Goal: Task Accomplishment & Management: Complete application form

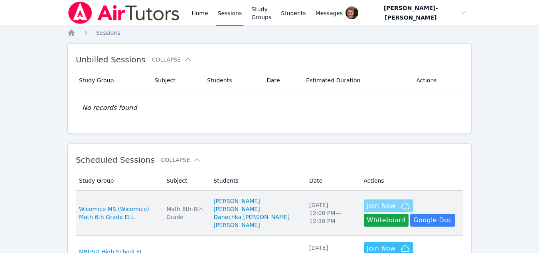
click at [367, 207] on span "Join Now" at bounding box center [381, 206] width 29 height 10
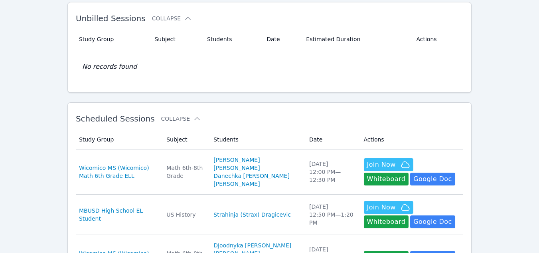
scroll to position [41, 0]
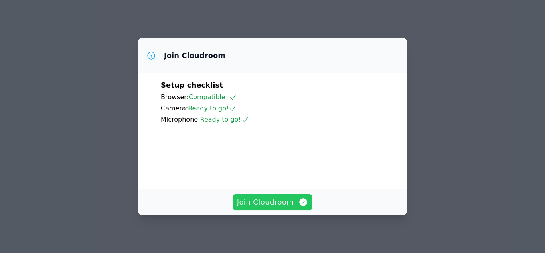
click at [267, 205] on span "Join Cloudroom" at bounding box center [272, 201] width 71 height 11
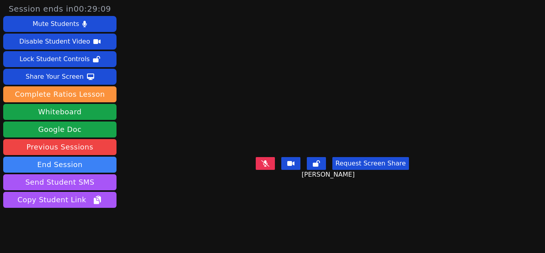
scroll to position [24, 0]
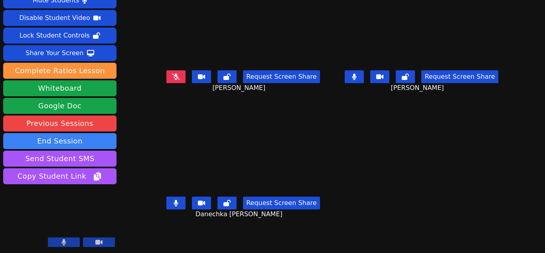
click at [171, 203] on button at bounding box center [175, 202] width 19 height 13
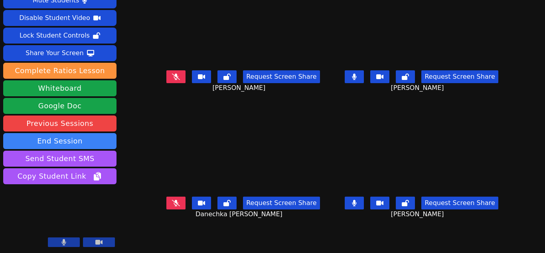
click at [352, 203] on icon at bounding box center [354, 202] width 5 height 6
click at [351, 203] on icon at bounding box center [354, 202] width 8 height 6
click at [353, 79] on icon at bounding box center [354, 76] width 5 height 6
click at [173, 201] on icon at bounding box center [176, 202] width 8 height 6
click at [355, 201] on button at bounding box center [354, 202] width 19 height 13
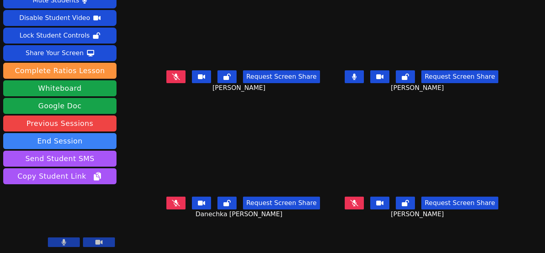
click at [176, 203] on icon at bounding box center [176, 202] width 8 height 6
click at [180, 199] on button at bounding box center [175, 202] width 19 height 13
click at [178, 71] on button at bounding box center [175, 76] width 19 height 13
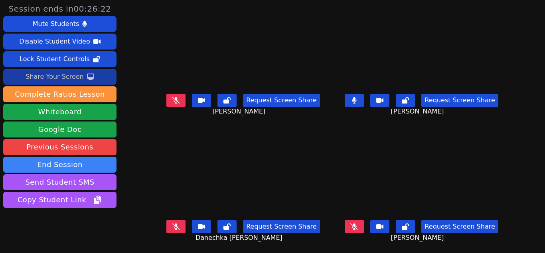
click at [79, 73] on div "Share Your Screen" at bounding box center [55, 76] width 58 height 13
click at [354, 228] on icon at bounding box center [354, 226] width 8 height 6
click at [352, 98] on icon at bounding box center [354, 100] width 4 height 6
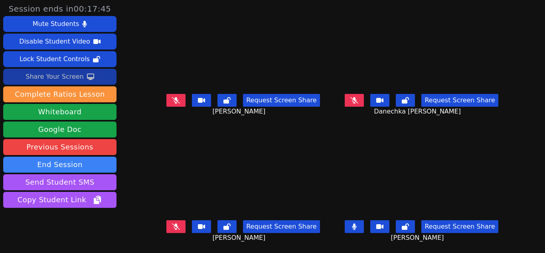
click at [353, 229] on button at bounding box center [354, 226] width 19 height 13
click at [170, 105] on button at bounding box center [175, 100] width 19 height 13
click at [353, 230] on button at bounding box center [354, 226] width 19 height 13
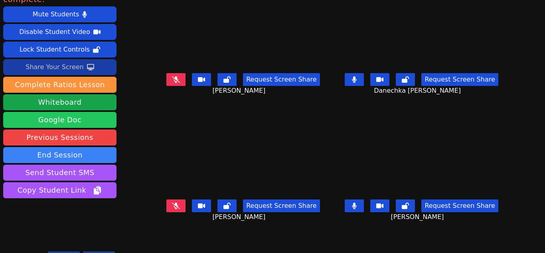
scroll to position [22, 0]
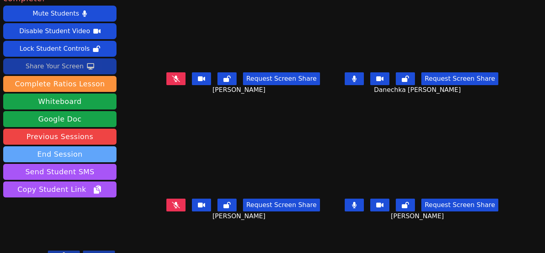
click at [81, 146] on button "End Session" at bounding box center [59, 154] width 113 height 16
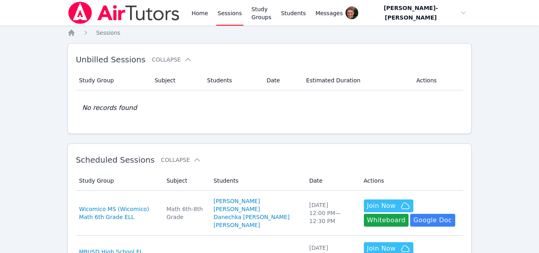
scroll to position [41, 0]
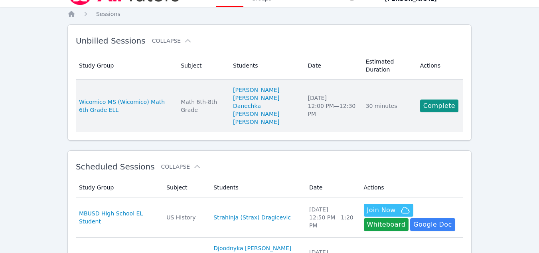
scroll to position [18, 0]
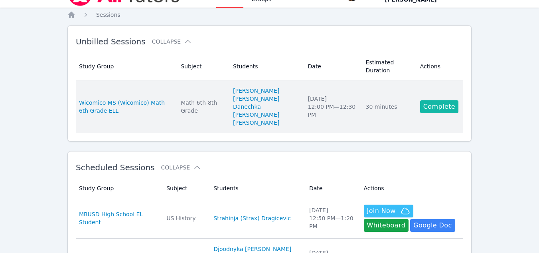
click at [432, 103] on link "Complete" at bounding box center [439, 106] width 38 height 13
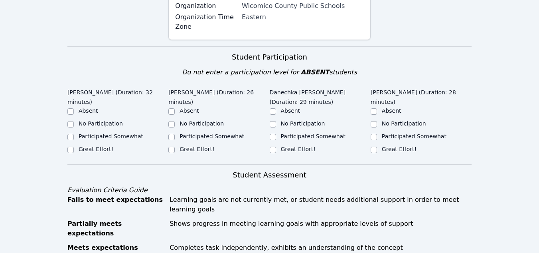
scroll to position [243, 0]
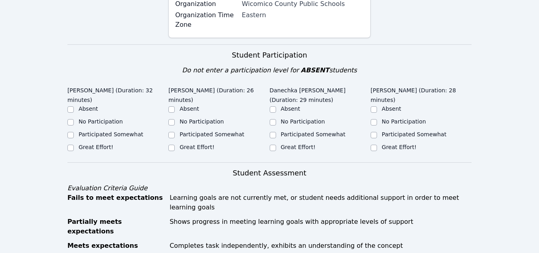
click at [75, 143] on div "Great Effort!" at bounding box center [117, 148] width 101 height 10
click at [74, 143] on div "Great Effort!" at bounding box center [117, 148] width 101 height 10
click at [73, 144] on input "Great Effort!" at bounding box center [70, 147] width 6 height 6
checkbox input "true"
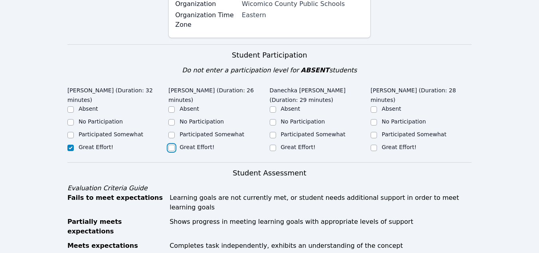
click at [170, 144] on input "Great Effort!" at bounding box center [171, 147] width 6 height 6
checkbox input "true"
click at [274, 144] on input "Great Effort!" at bounding box center [273, 147] width 6 height 6
checkbox input "true"
click at [377, 143] on div "Great Effort!" at bounding box center [421, 148] width 101 height 10
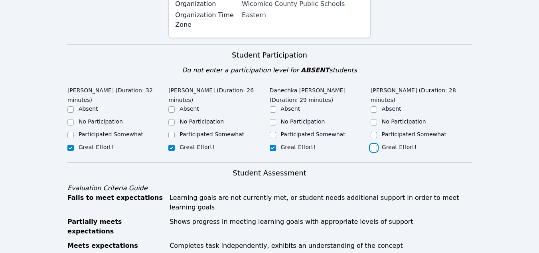
click at [374, 144] on input "Great Effort!" at bounding box center [374, 147] width 6 height 6
checkbox input "true"
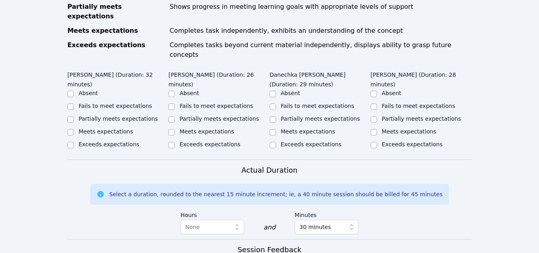
scroll to position [451, 0]
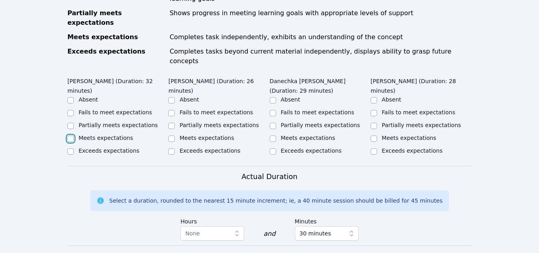
click at [71, 135] on input "Meets expectations" at bounding box center [70, 138] width 6 height 6
checkbox input "true"
click at [175, 121] on div "Partially meets expectations" at bounding box center [218, 126] width 101 height 10
click at [172, 122] on input "Partially meets expectations" at bounding box center [171, 125] width 6 height 6
checkbox input "true"
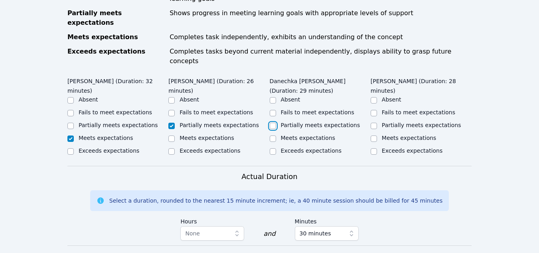
click at [272, 122] on input "Partially meets expectations" at bounding box center [273, 125] width 6 height 6
checkbox input "true"
click at [374, 122] on input "Partially meets expectations" at bounding box center [374, 125] width 6 height 6
checkbox input "true"
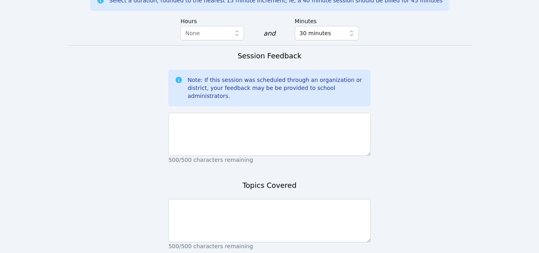
scroll to position [651, 0]
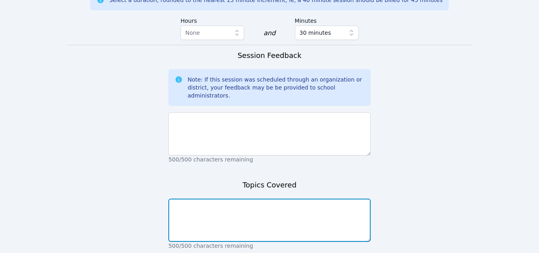
click at [231, 198] on textarea at bounding box center [269, 219] width 202 height 43
type textarea "Area of a triangle"
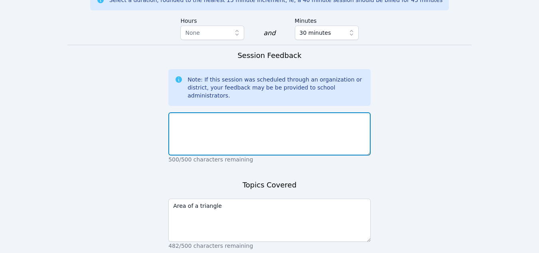
click at [205, 112] on textarea at bounding box center [269, 133] width 202 height 43
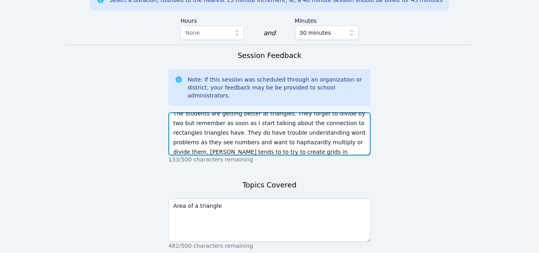
scroll to position [16, 0]
click at [272, 112] on textarea "The students are getting better at triangles. They forget to divide by two but …" at bounding box center [269, 133] width 202 height 43
drag, startPoint x: 335, startPoint y: 87, endPoint x: 318, endPoint y: 85, distance: 16.9
click at [318, 112] on textarea "The students are getting better at triangles. They forget to divide by two but …" at bounding box center [269, 133] width 202 height 43
click at [315, 112] on textarea "The students are getting better at triangles. They forget to divide by two but …" at bounding box center [269, 133] width 202 height 43
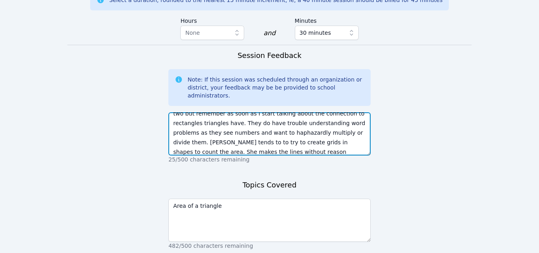
scroll to position [29, 0]
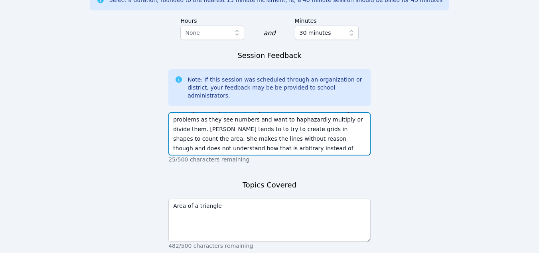
type textarea "The students are getting better at triangles. They forget to divide by two but …"
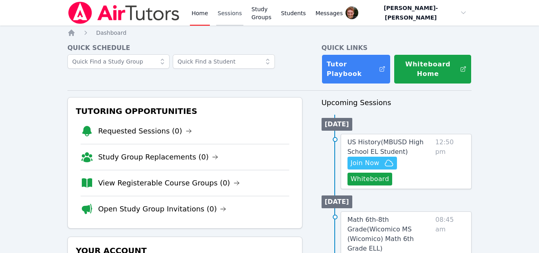
click at [216, 16] on link "Sessions" at bounding box center [230, 13] width 28 height 26
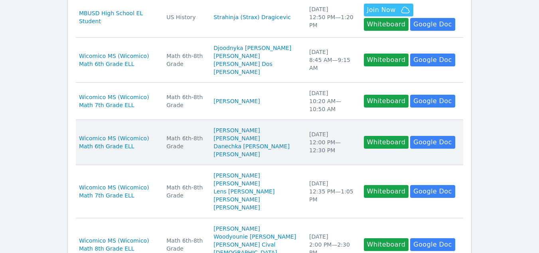
scroll to position [194, 0]
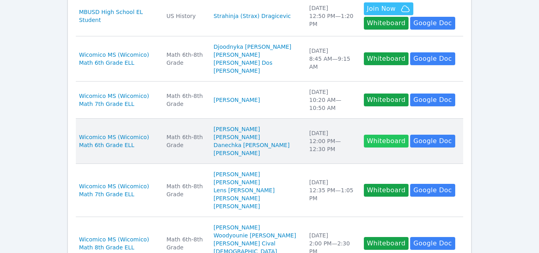
click at [380, 147] on button "Whiteboard" at bounding box center [386, 140] width 45 height 13
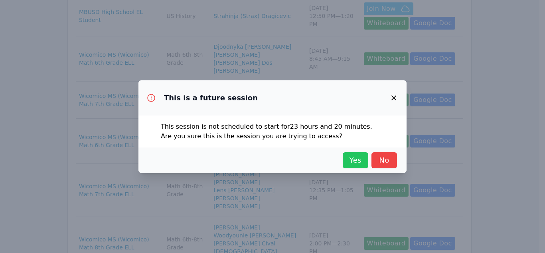
click at [358, 165] on span "Yes" at bounding box center [356, 159] width 18 height 11
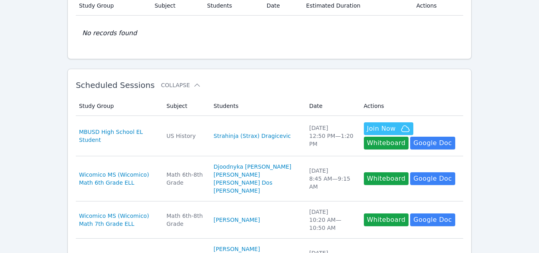
scroll to position [76, 0]
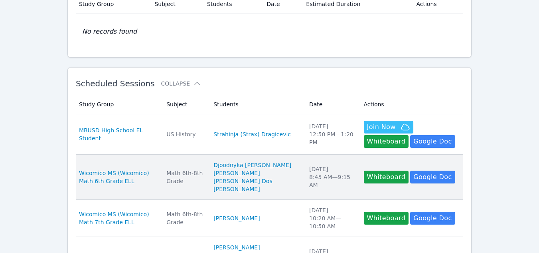
click at [327, 190] on td "Date Wed Oct 1 8:45 AM — 9:15 AM" at bounding box center [331, 176] width 55 height 45
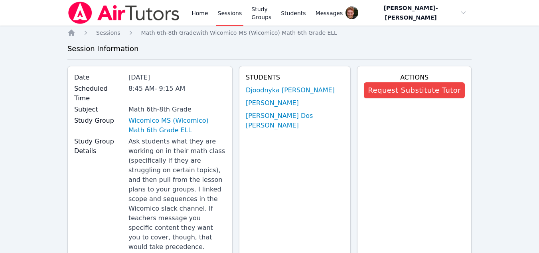
click at [226, 14] on link "Sessions" at bounding box center [230, 13] width 28 height 26
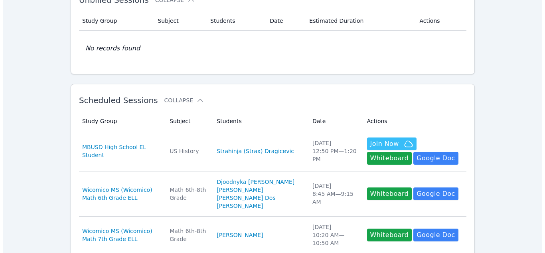
scroll to position [62, 0]
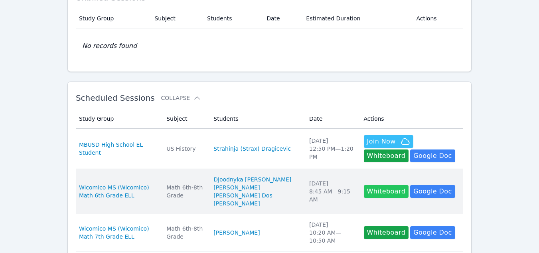
click at [364, 191] on button "Whiteboard" at bounding box center [386, 191] width 45 height 13
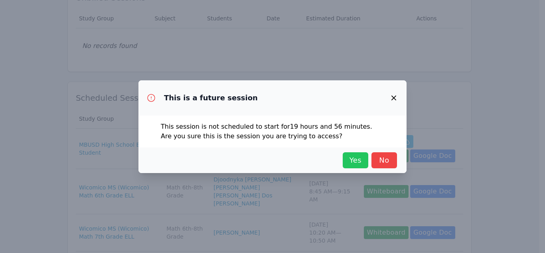
click at [351, 158] on span "Yes" at bounding box center [356, 159] width 18 height 11
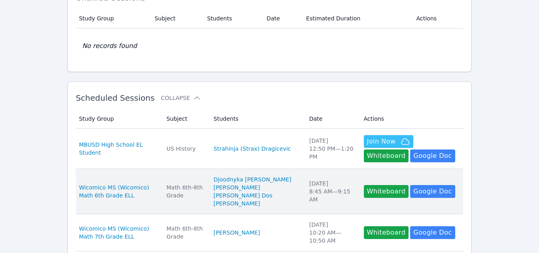
click at [322, 187] on div "Wed Oct 1 8:45 AM — 9:15 AM" at bounding box center [331, 191] width 45 height 24
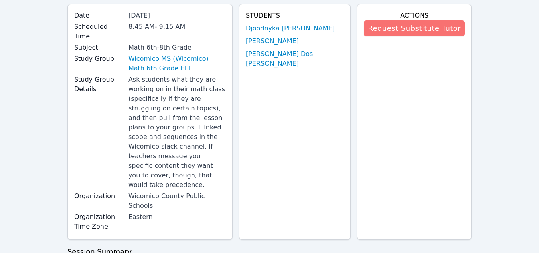
click at [409, 26] on button "Request Substitute Tutor" at bounding box center [414, 28] width 101 height 16
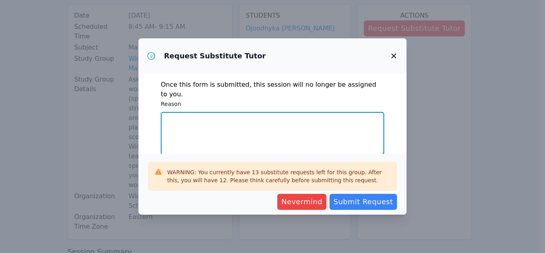
click at [266, 114] on textarea "Reason" at bounding box center [272, 133] width 223 height 43
click at [199, 112] on textarea "I will not have internet at that time." at bounding box center [272, 133] width 223 height 43
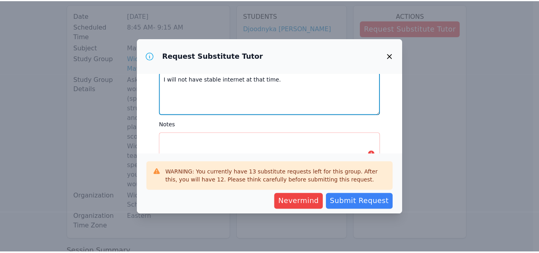
scroll to position [71, 0]
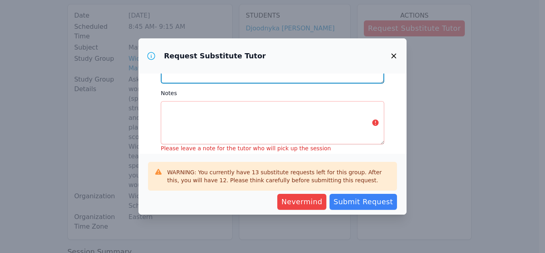
type textarea "I will not have stable internet at that time."
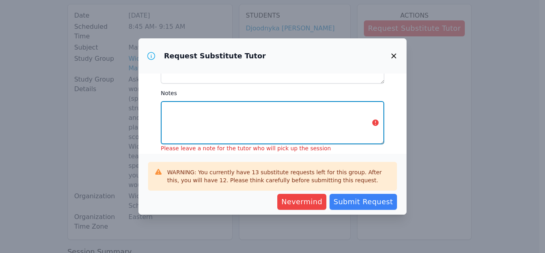
click at [278, 118] on textarea "Notes" at bounding box center [272, 122] width 223 height 43
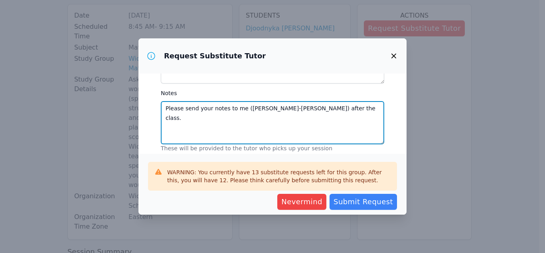
drag, startPoint x: 293, startPoint y: 97, endPoint x: 283, endPoint y: 109, distance: 15.3
click at [283, 109] on textarea "Please send your notes to me (Vincent Astray-Caneda) after the class." at bounding box center [272, 122] width 223 height 43
click at [338, 101] on textarea "Please send your notes to me (Vincent Astray-Caneda) after the class." at bounding box center [272, 122] width 223 height 43
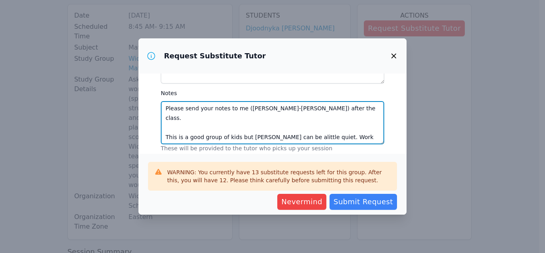
click at [278, 118] on textarea "Please send your notes to me (Vincent Astray-Caneda) after the class. This is a…" at bounding box center [272, 122] width 223 height 43
type textarea "Please send your notes to me (Vincent Astray-Caneda) after the class. This is a…"
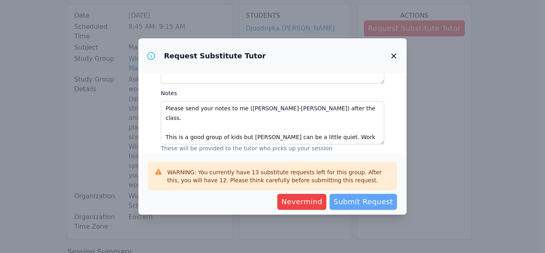
click at [357, 200] on span "Submit Request" at bounding box center [363, 201] width 59 height 11
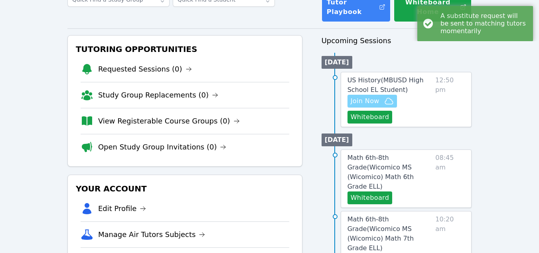
click at [381, 100] on span "Join Now" at bounding box center [372, 101] width 43 height 10
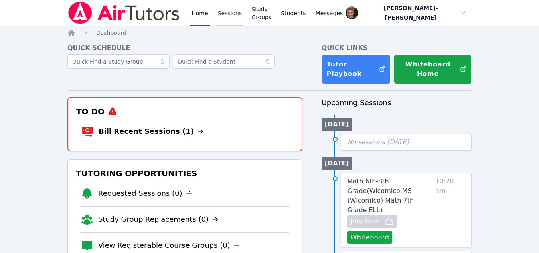
click at [225, 13] on link "Sessions" at bounding box center [230, 13] width 28 height 26
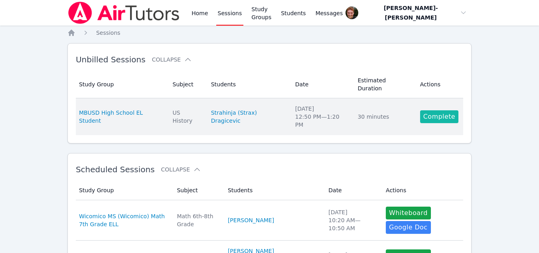
click at [427, 110] on link "Complete" at bounding box center [439, 116] width 38 height 13
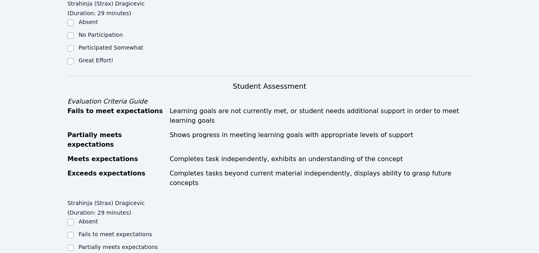
scroll to position [243, 0]
click at [71, 61] on input "Great Effort!" at bounding box center [70, 60] width 6 height 6
checkbox input "true"
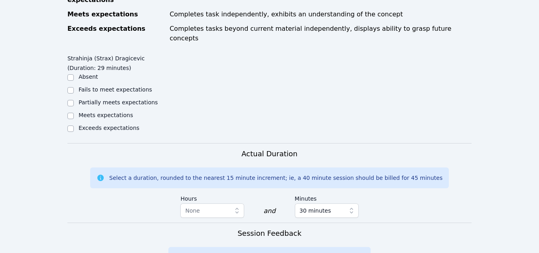
scroll to position [405, 0]
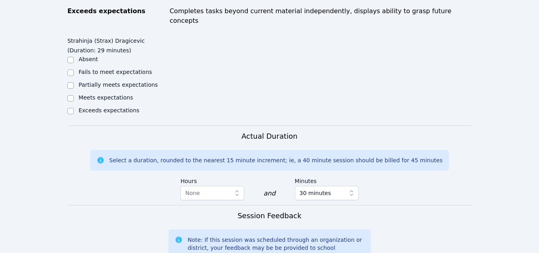
click at [75, 93] on div "Meets expectations" at bounding box center [117, 98] width 101 height 10
click at [71, 95] on input "Meets expectations" at bounding box center [70, 98] width 6 height 6
checkbox input "true"
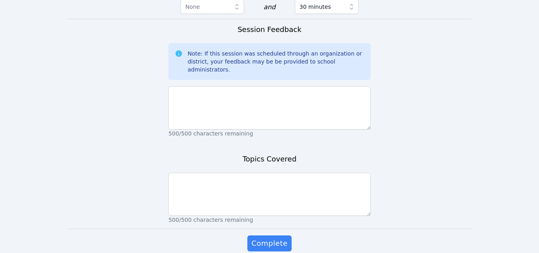
scroll to position [590, 0]
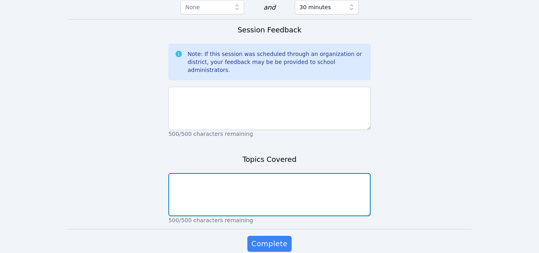
click at [201, 173] on textarea at bounding box center [269, 194] width 202 height 43
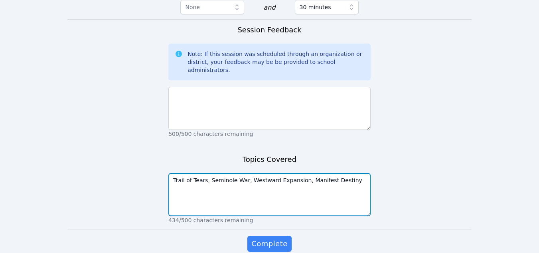
type textarea "Trail of Tears, Seminole War, Westward Expansion, Manifest Destiny"
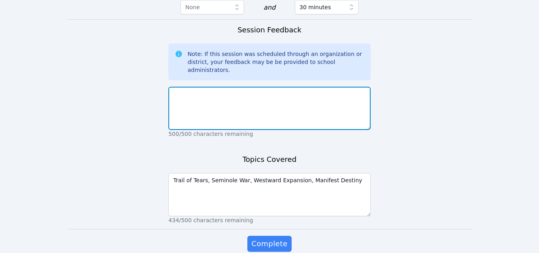
click at [182, 87] on textarea at bounding box center [269, 108] width 202 height 43
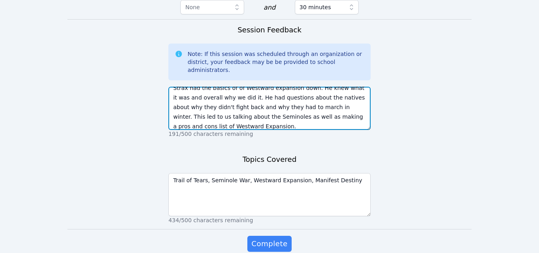
scroll to position [0, 0]
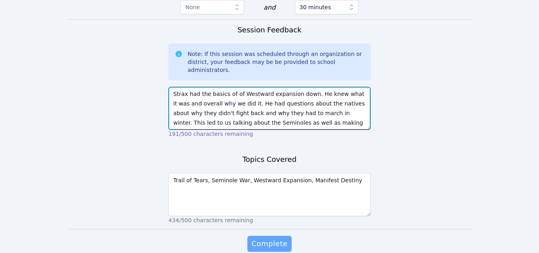
type textarea "Strax had the basics of of Westward expansion down. He knew what it was and ove…"
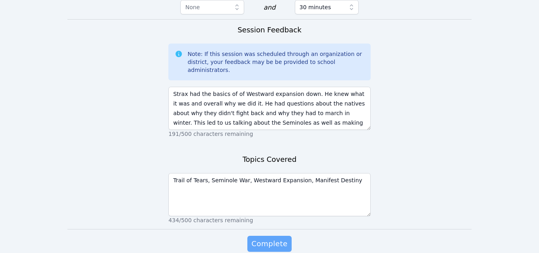
click at [267, 238] on span "Complete" at bounding box center [269, 243] width 36 height 11
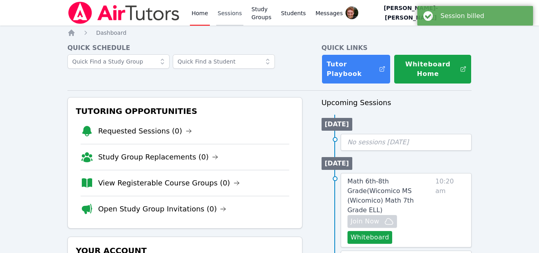
click at [229, 19] on link "Sessions" at bounding box center [230, 13] width 28 height 26
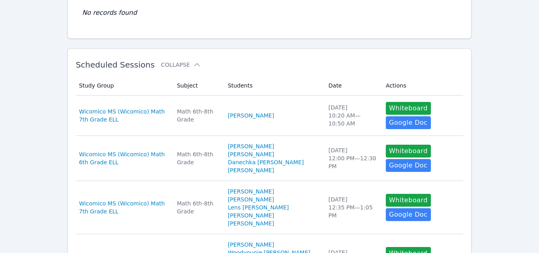
scroll to position [103, 0]
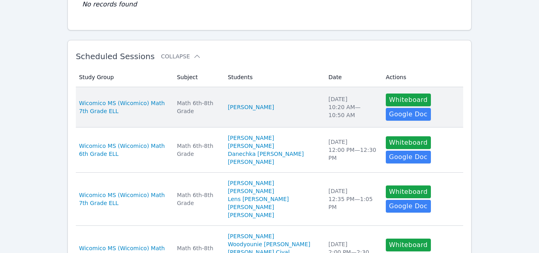
click at [285, 103] on li "Xiyue Li" at bounding box center [273, 107] width 91 height 8
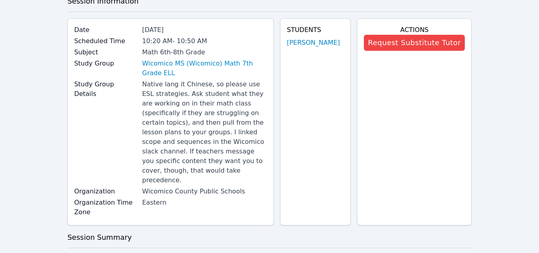
scroll to position [195, 0]
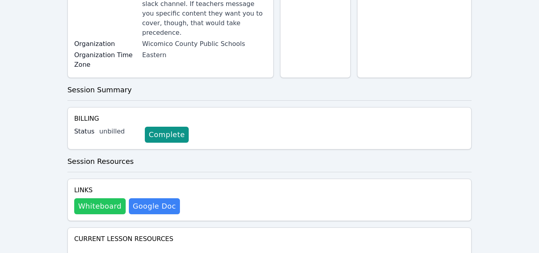
click at [87, 198] on button "Whiteboard" at bounding box center [99, 206] width 51 height 16
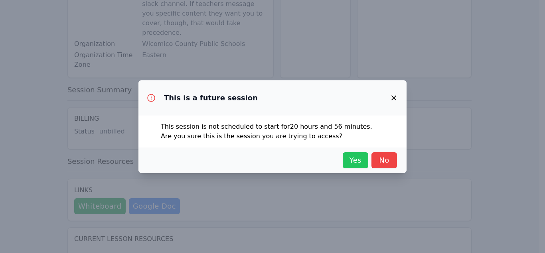
click at [352, 156] on span "Yes" at bounding box center [356, 159] width 18 height 11
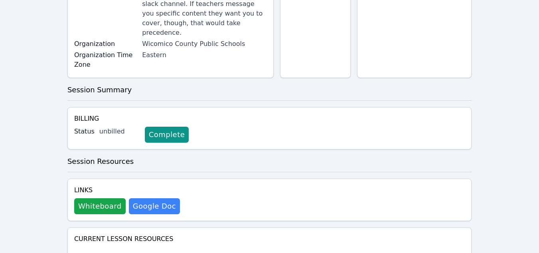
scroll to position [0, 0]
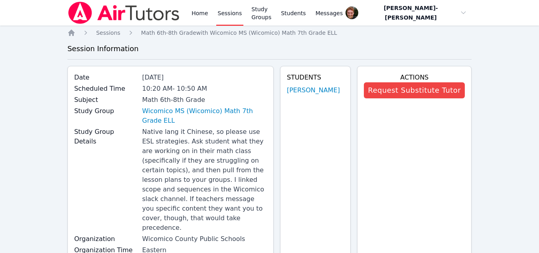
click at [229, 9] on link "Sessions" at bounding box center [230, 13] width 28 height 26
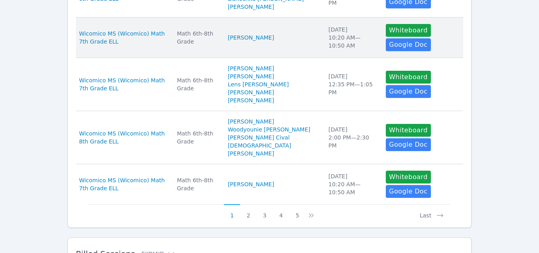
scroll to position [488, 0]
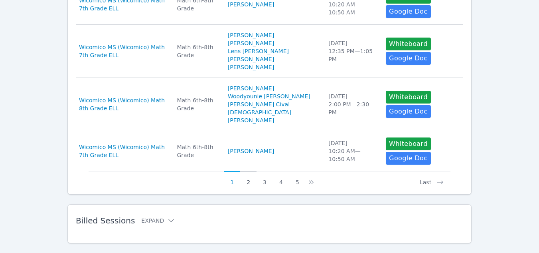
click at [249, 171] on button "2" at bounding box center [248, 178] width 16 height 15
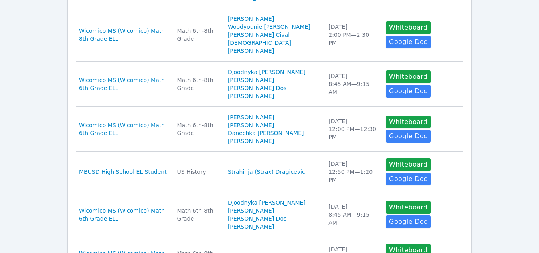
scroll to position [237, 0]
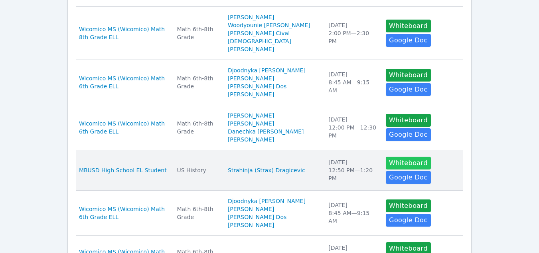
click at [388, 156] on button "Whiteboard" at bounding box center [408, 162] width 45 height 13
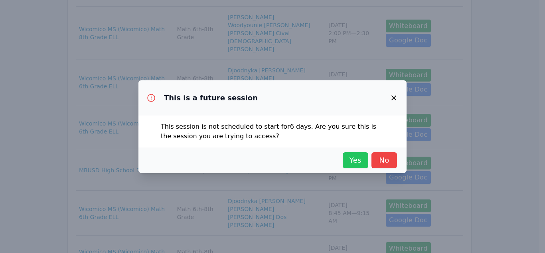
click at [347, 158] on span "Yes" at bounding box center [356, 159] width 18 height 11
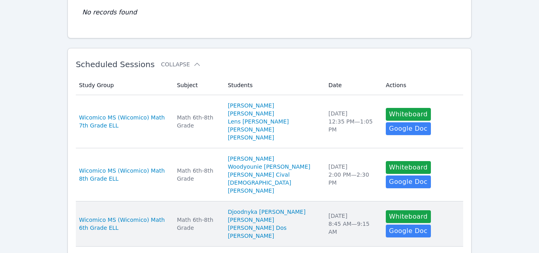
scroll to position [0, 0]
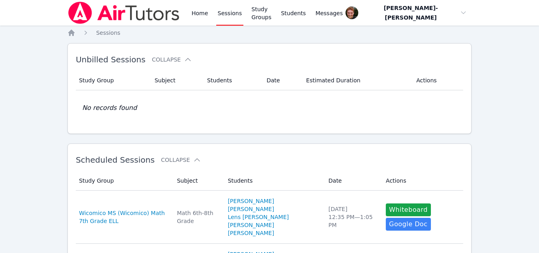
click at [226, 15] on link "Sessions" at bounding box center [230, 13] width 28 height 26
click at [304, 11] on link "Students" at bounding box center [293, 13] width 28 height 26
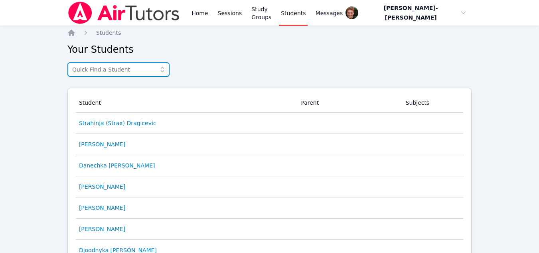
click at [138, 71] on input "text" at bounding box center [118, 69] width 102 height 14
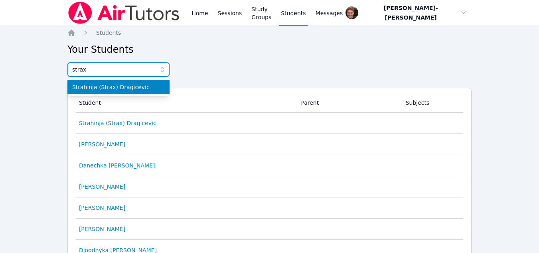
type input "strax"
click at [110, 90] on span "Strahinja (Strax) Dragicevic" at bounding box center [118, 87] width 93 height 8
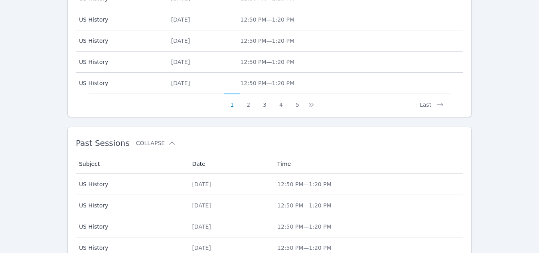
scroll to position [402, 0]
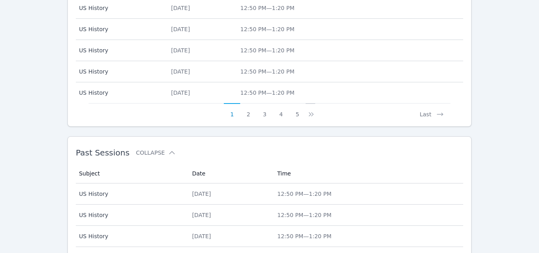
click at [309, 112] on icon at bounding box center [311, 114] width 8 height 8
click at [431, 116] on button "Last" at bounding box center [431, 110] width 37 height 15
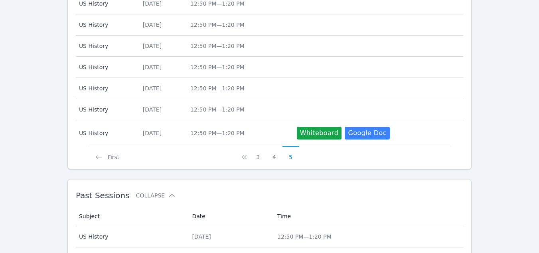
scroll to position [319, 0]
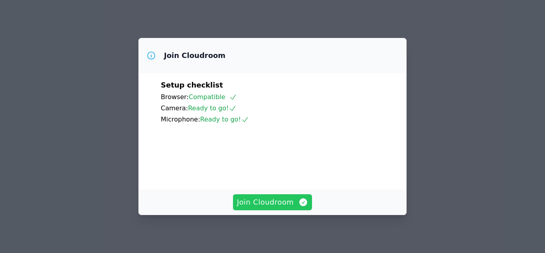
click at [293, 197] on span "Join Cloudroom" at bounding box center [272, 201] width 71 height 11
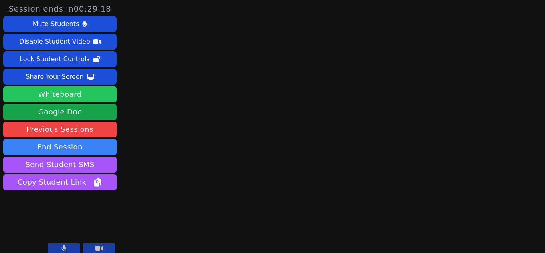
click at [87, 92] on button "Whiteboard" at bounding box center [59, 94] width 113 height 16
